Goal: Information Seeking & Learning: Learn about a topic

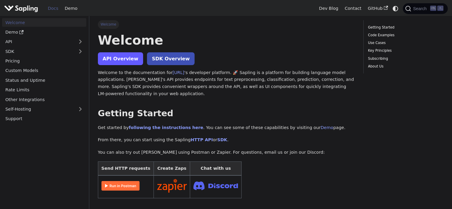
click at [113, 58] on link "API Overview" at bounding box center [120, 58] width 45 height 13
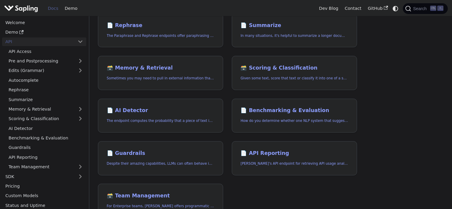
scroll to position [147, 0]
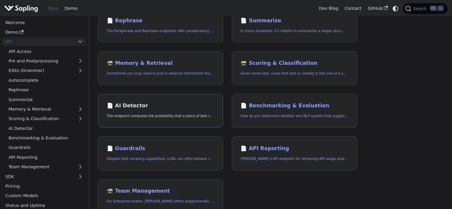
click at [161, 106] on h2 "📄️ AI Detector" at bounding box center [161, 106] width 108 height 7
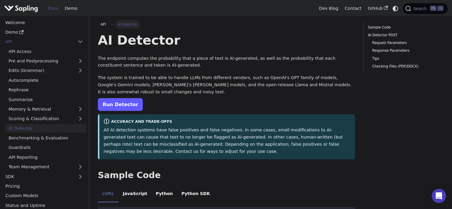
click at [125, 107] on link "Run Detector" at bounding box center [120, 104] width 45 height 13
